Goal: Browse casually

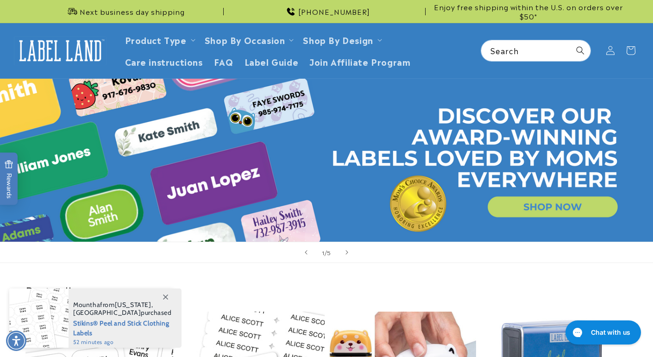
click at [207, 253] on div "1 / of 5" at bounding box center [326, 252] width 653 height 21
